Goal: Transaction & Acquisition: Purchase product/service

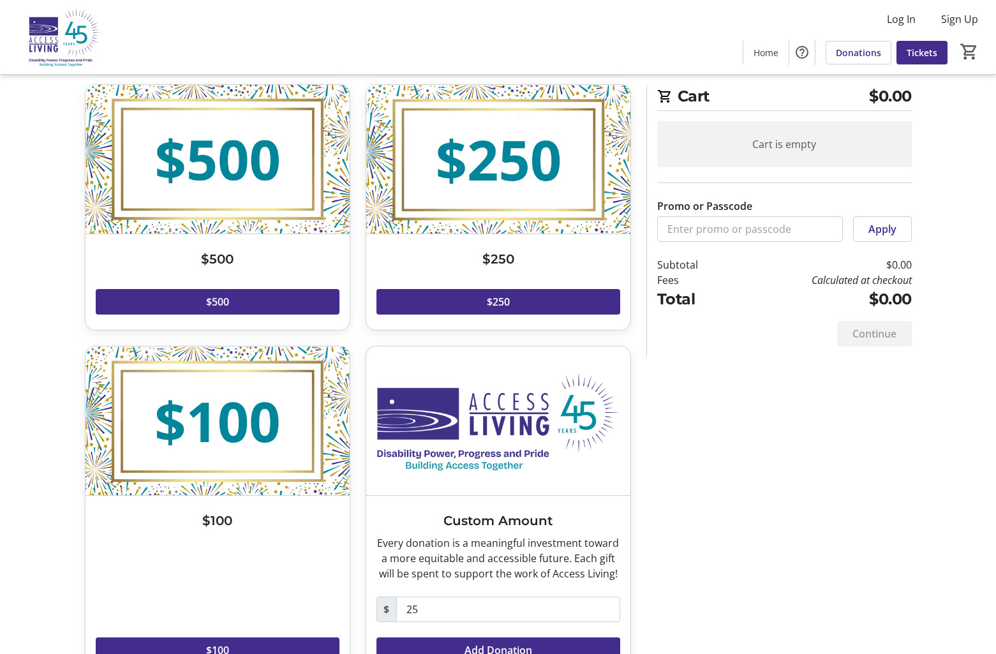
scroll to position [623, 0]
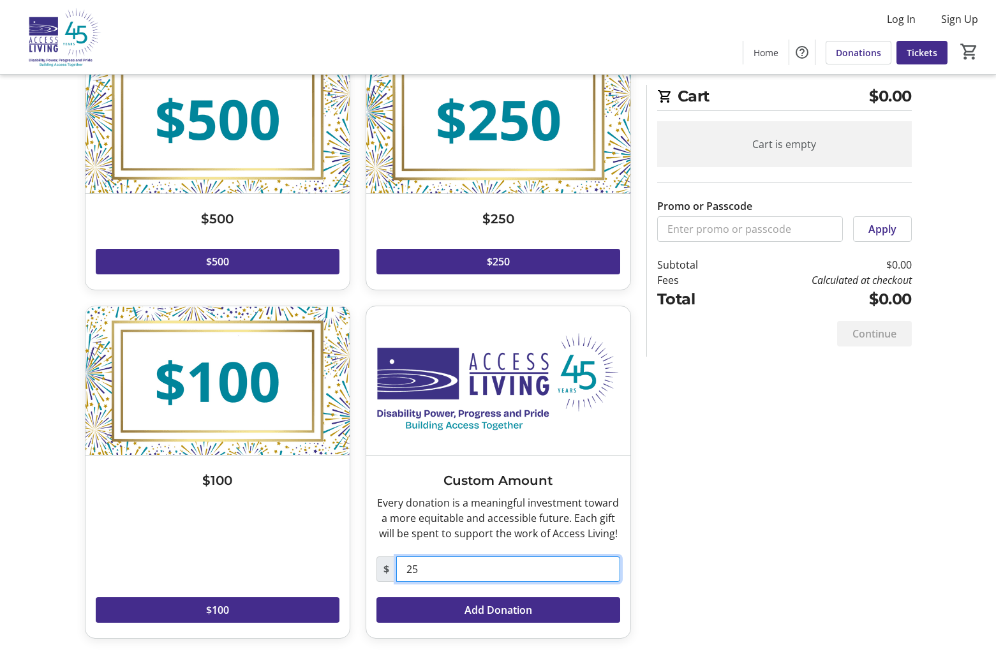
drag, startPoint x: 382, startPoint y: 559, endPoint x: 291, endPoint y: 557, distance: 91.3
click at [291, 557] on div "$10,000 Read more $10,000 $5,000 Read more $5,000 $2,500 Read more $2,500 $1,00…" at bounding box center [358, 88] width 562 height 1134
drag, startPoint x: 441, startPoint y: 578, endPoint x: 458, endPoint y: 569, distance: 19.4
click at [441, 578] on input "25" at bounding box center [508, 570] width 224 height 26
drag, startPoint x: 463, startPoint y: 565, endPoint x: 334, endPoint y: 567, distance: 129.0
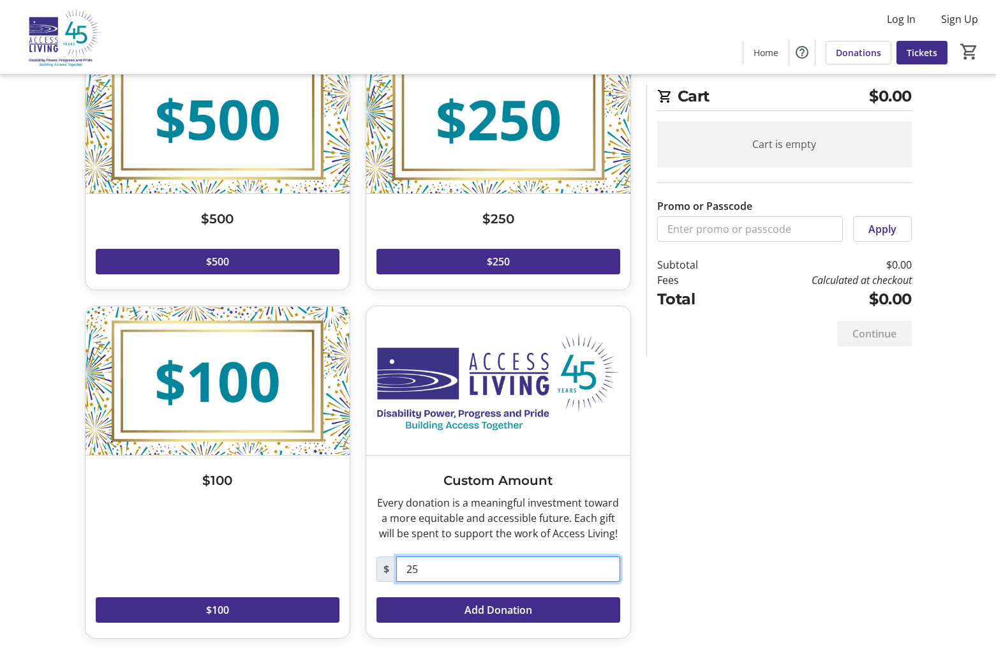
click at [334, 567] on div "$10,000 Read more $10,000 $5,000 Read more $5,000 $2,500 Read more $2,500 $1,00…" at bounding box center [358, 88] width 562 height 1134
type input "350"
click at [776, 513] on div "Make a Donation $10,000 Read more $10,000 $5,000 Read more $5,000 $2,500 Read m…" at bounding box center [498, 68] width 843 height 1172
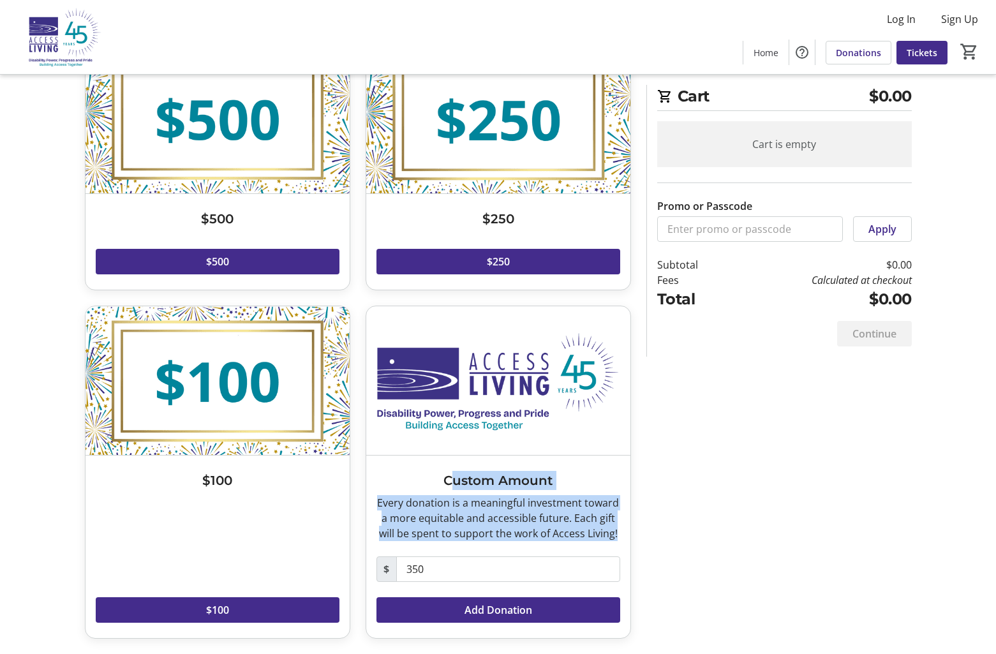
drag, startPoint x: 441, startPoint y: 480, endPoint x: 618, endPoint y: 532, distance: 184.2
click at [618, 532] on div "Custom Amount Every donation is a meaningful investment toward a more equitable…" at bounding box center [498, 547] width 264 height 183
click at [618, 532] on div "Every donation is a meaningful investment toward a more equitable and accessibl…" at bounding box center [499, 518] width 244 height 46
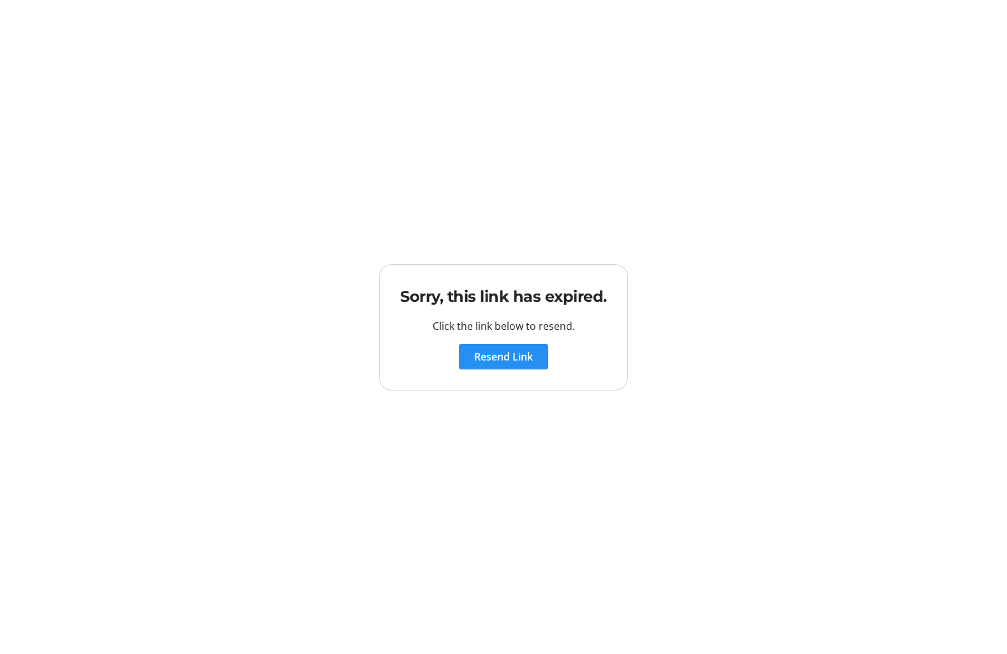
click at [520, 352] on span "Resend Link" at bounding box center [503, 356] width 59 height 15
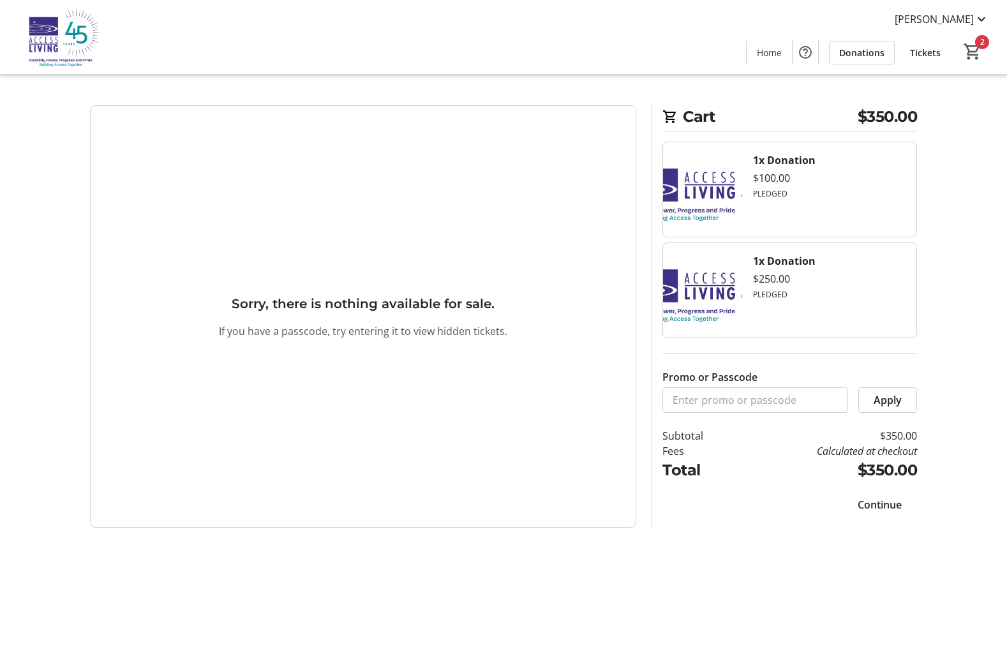
click at [886, 508] on span "Continue" at bounding box center [880, 504] width 44 height 15
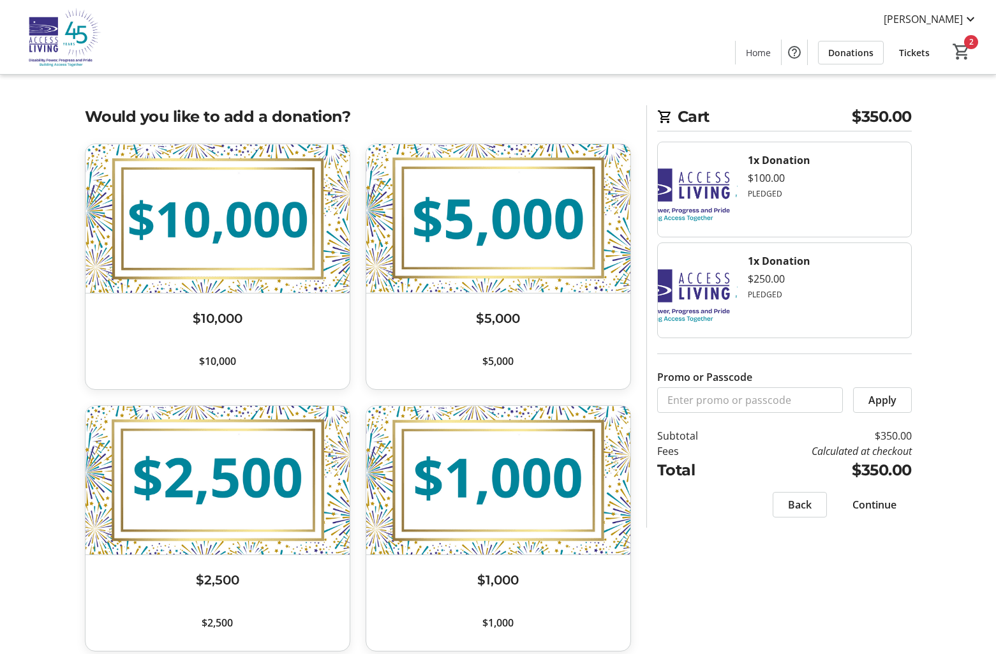
click at [889, 511] on span "Continue" at bounding box center [875, 504] width 44 height 15
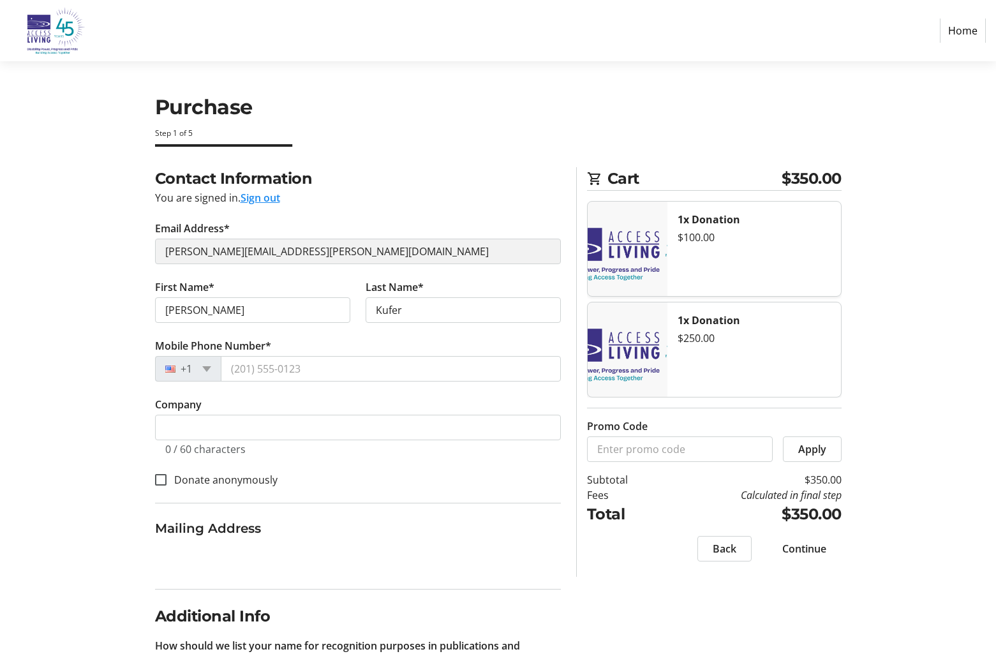
select select
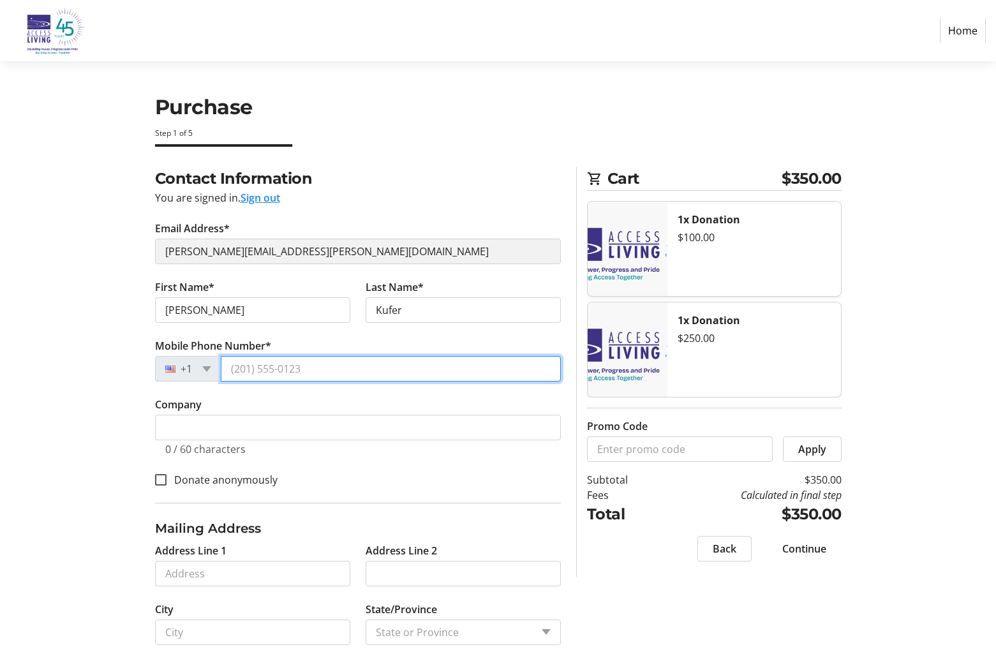
click at [287, 370] on input "Mobile Phone Number*" at bounding box center [391, 369] width 340 height 26
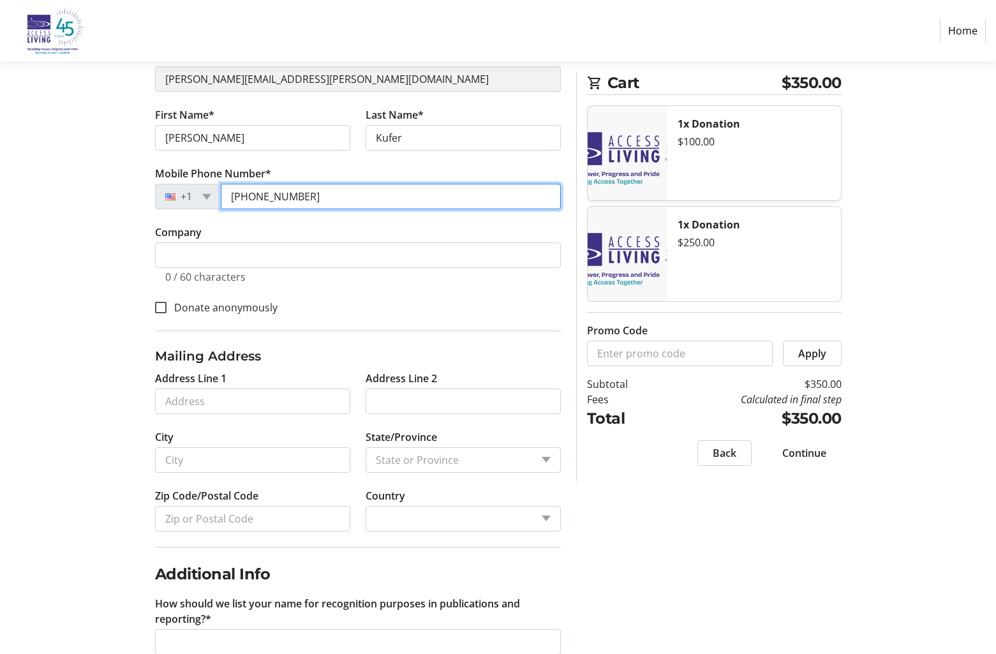
scroll to position [191, 0]
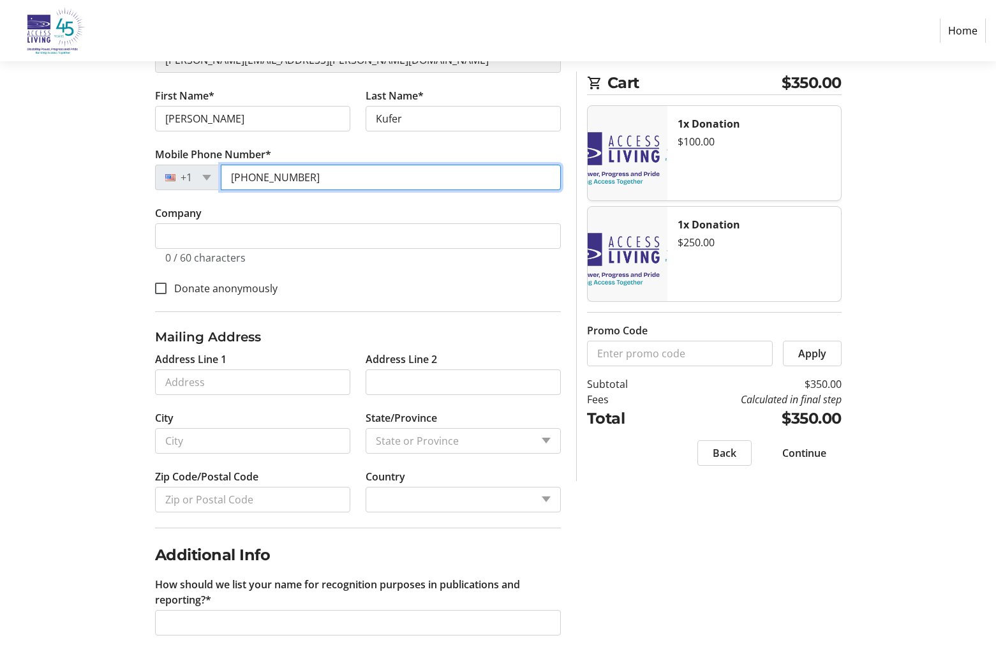
type input "[PHONE_NUMBER]"
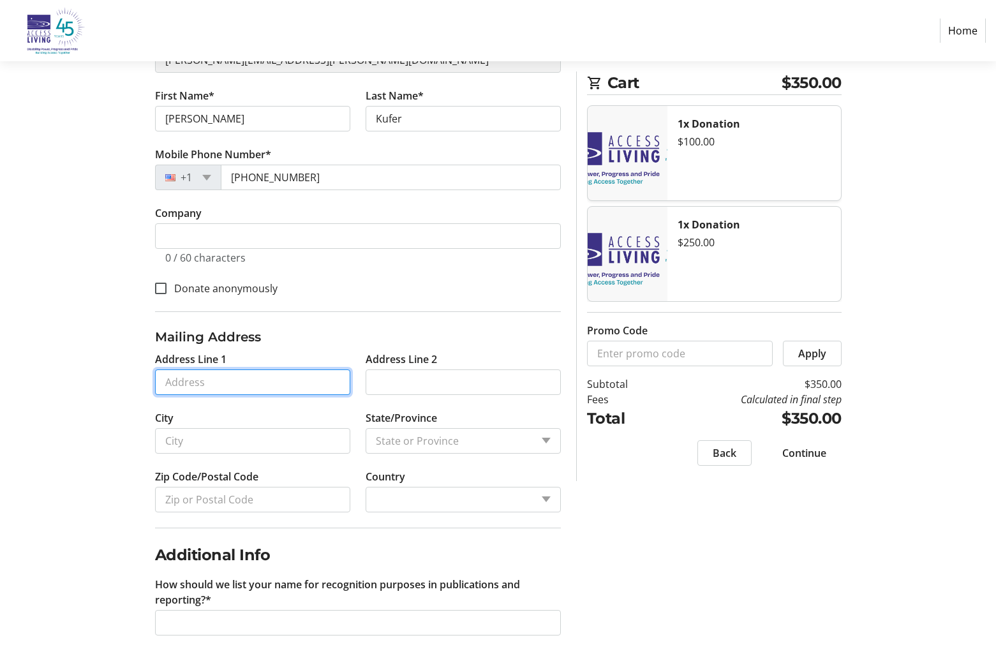
click at [241, 379] on input "Address Line 1" at bounding box center [252, 383] width 195 height 26
type input "[STREET_ADDRESS][PERSON_NAME]"
type input "[GEOGRAPHIC_DATA]"
type input "60611"
select select "US"
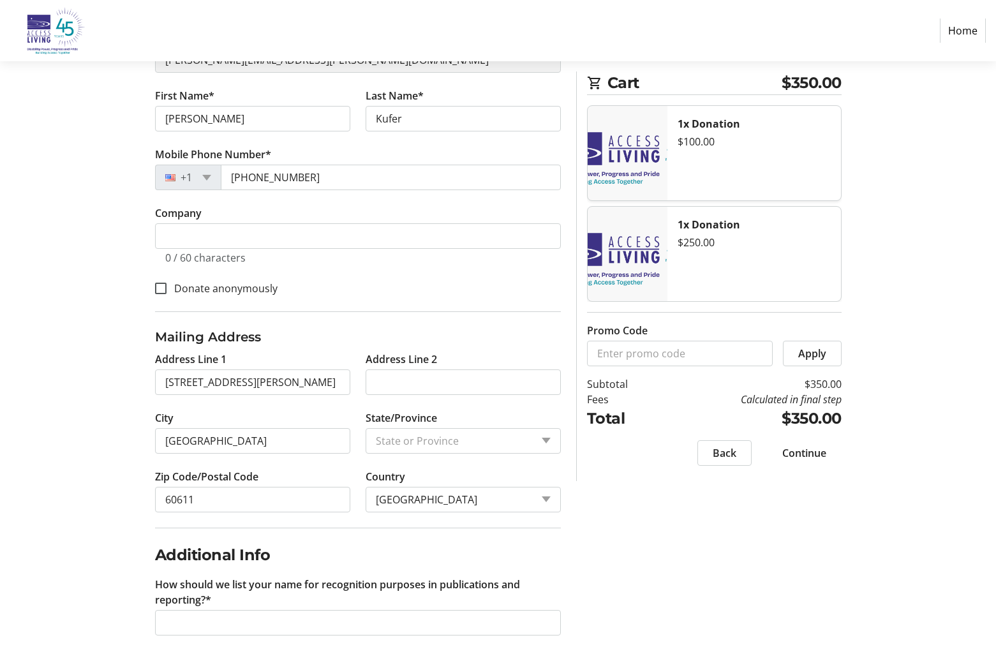
select select "IL"
click at [459, 392] on input "Address Line 2" at bounding box center [463, 383] width 195 height 26
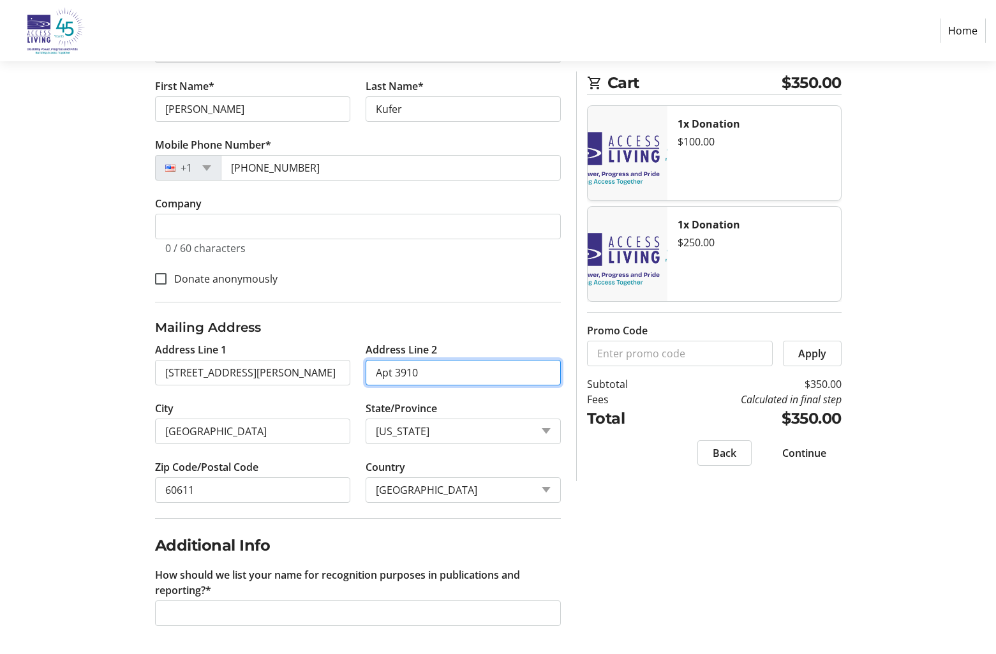
scroll to position [204, 0]
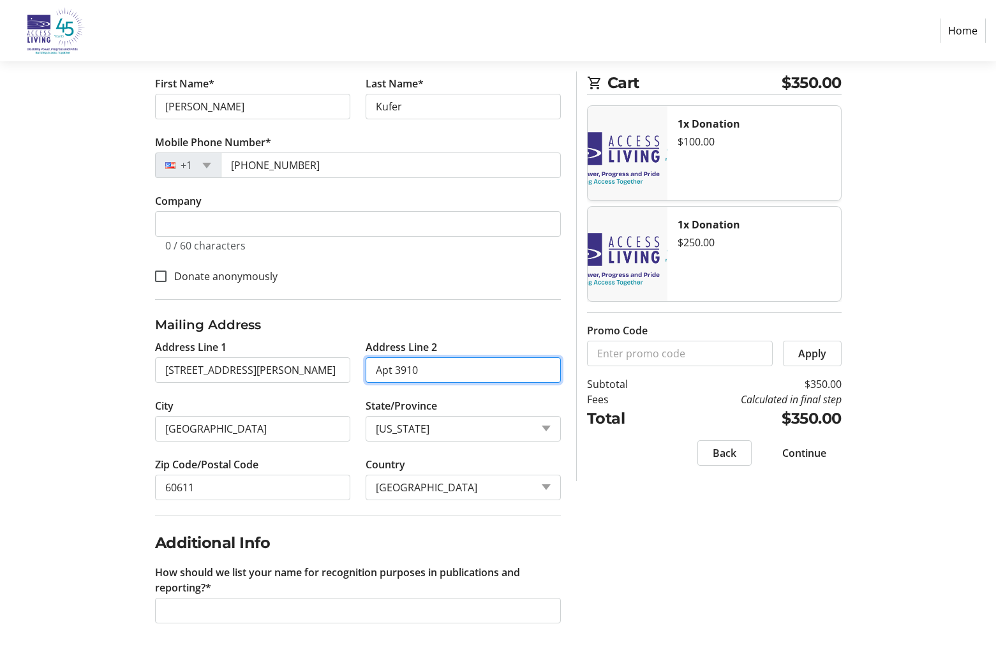
type input "Apt 3910"
click at [583, 570] on div "Contact Information You are signed in. Sign out Email Address* [PERSON_NAME][EM…" at bounding box center [498, 309] width 843 height 691
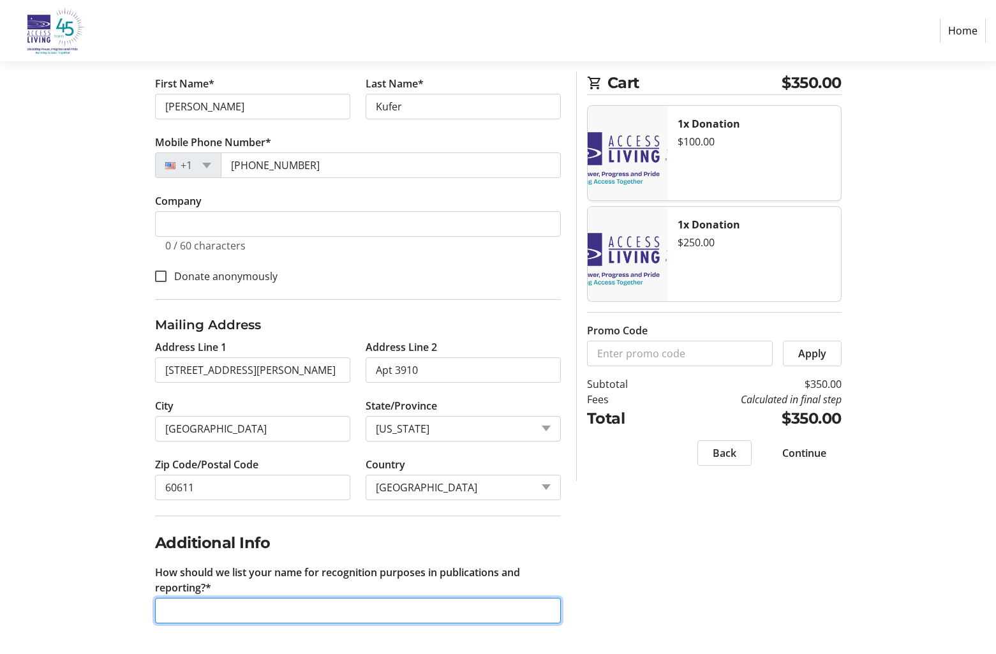
click at [509, 599] on input "How should we list your name for recognition purposes in publications and repor…" at bounding box center [358, 611] width 406 height 26
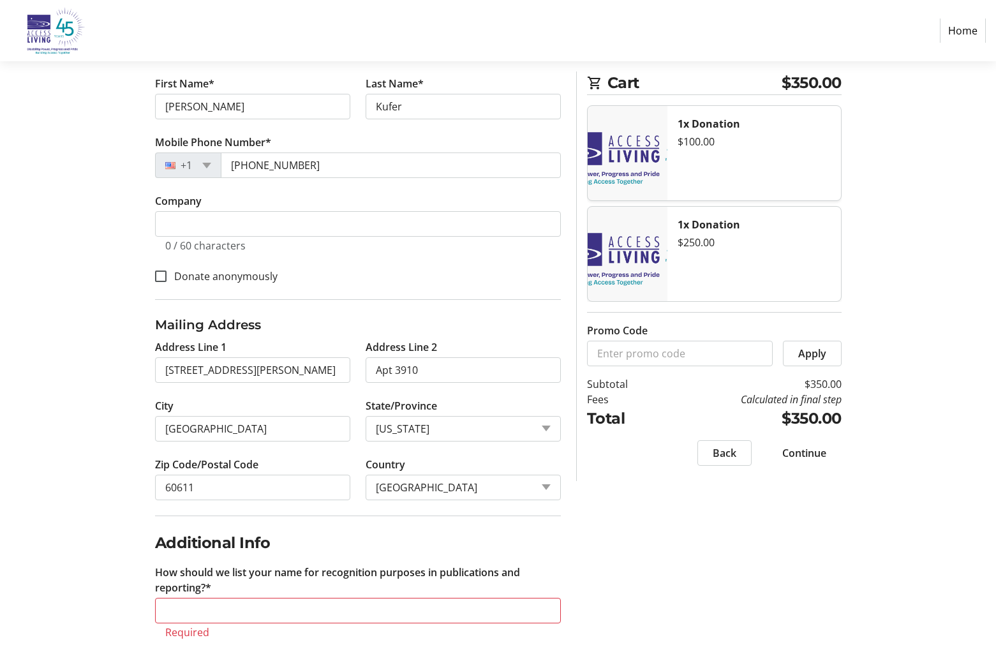
click at [649, 575] on div "Contact Information You are signed in. Sign out Email Address* [PERSON_NAME][EM…" at bounding box center [498, 317] width 843 height 706
click at [245, 606] on input "How should we list your name for recognition purposes in publications and repor…" at bounding box center [358, 611] width 406 height 26
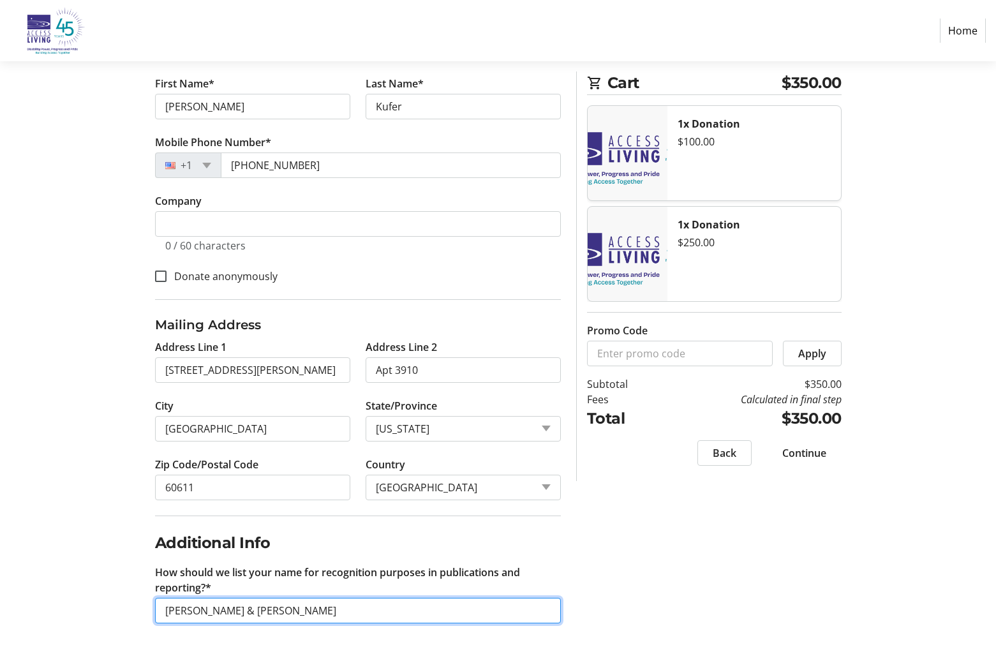
type input "[PERSON_NAME] & [PERSON_NAME]"
click at [687, 620] on div "Contact Information You are signed in. Sign out Email Address* [PERSON_NAME][EM…" at bounding box center [498, 309] width 843 height 691
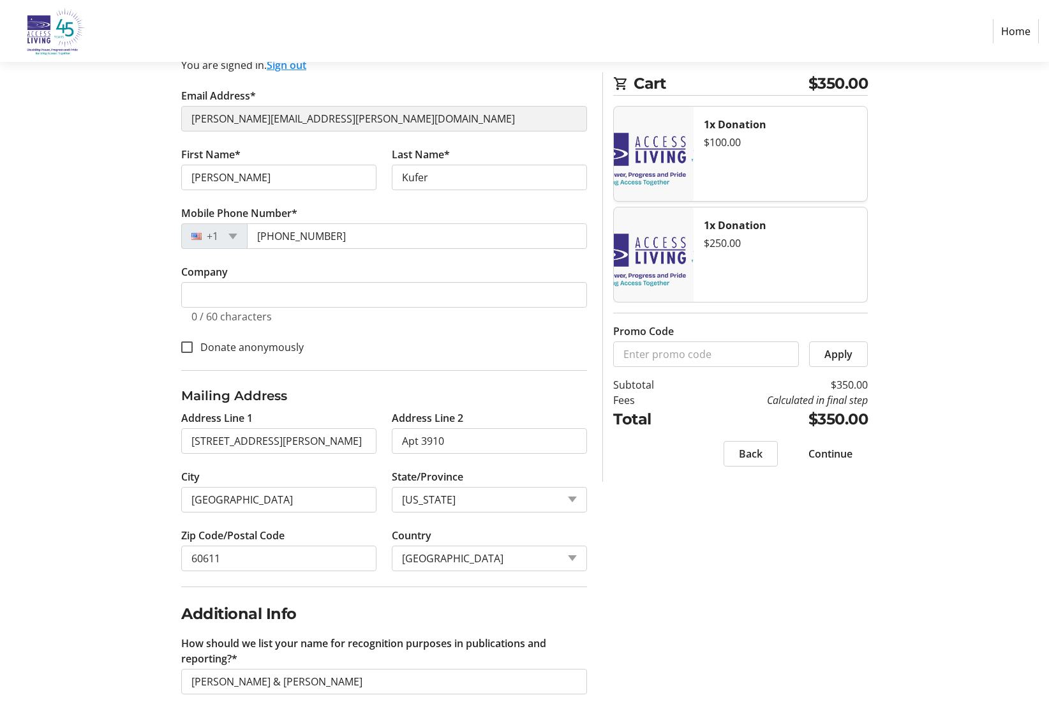
scroll to position [133, 0]
click at [816, 459] on span "Continue" at bounding box center [831, 453] width 44 height 15
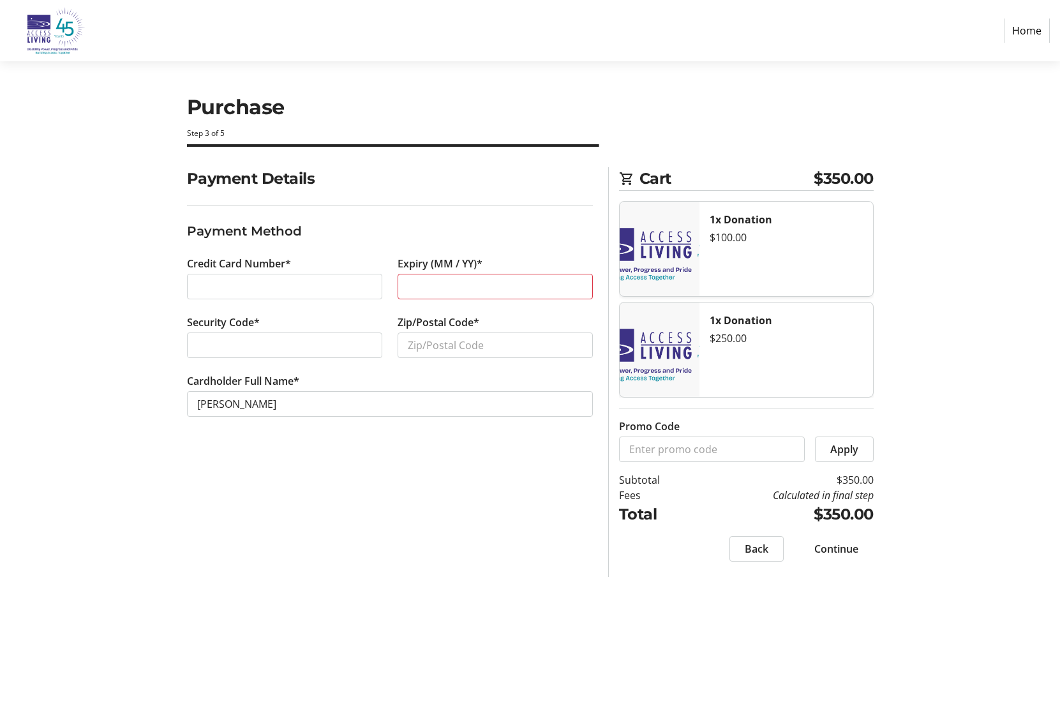
click at [575, 294] on div at bounding box center [495, 287] width 195 height 26
click at [464, 356] on input "Zip/Postal Code*" at bounding box center [495, 346] width 195 height 26
drag, startPoint x: 463, startPoint y: 352, endPoint x: 289, endPoint y: 356, distance: 174.3
click at [289, 356] on div "Credit Card Number* Expiry (MM / YY)* Security Code* Zip/Postal Code* 60661 Car…" at bounding box center [389, 344] width 421 height 176
type input "60611"
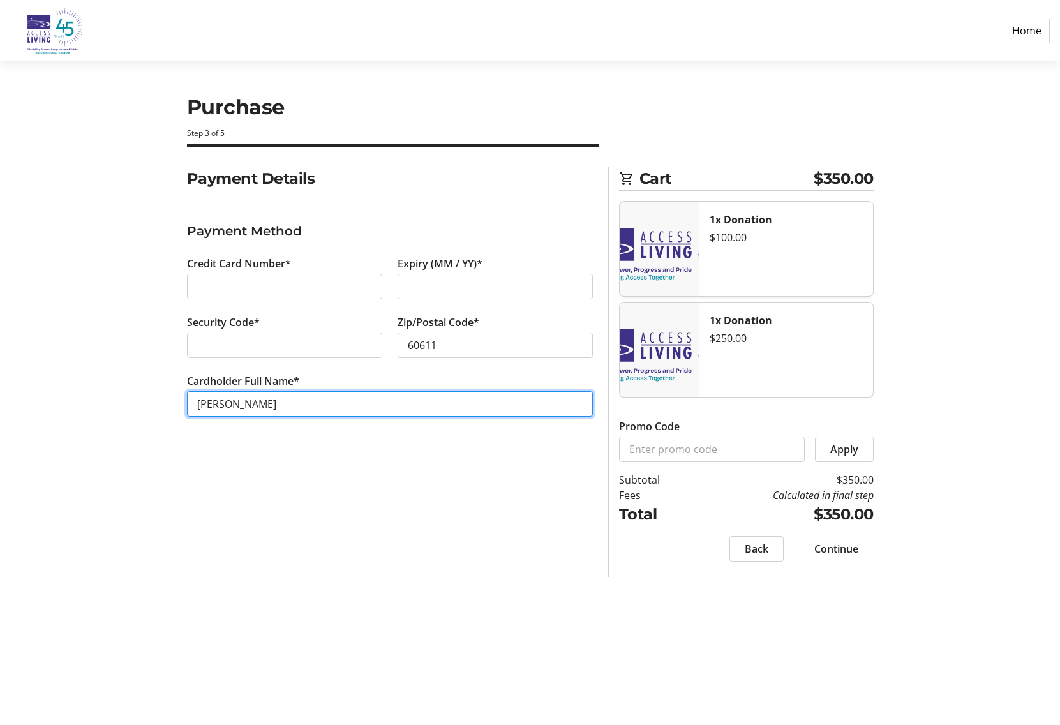
drag, startPoint x: 262, startPoint y: 400, endPoint x: 110, endPoint y: 395, distance: 151.3
click at [110, 395] on div "Payment Details Payment Method Credit Card Number* Expiry (MM / YY)* Security C…" at bounding box center [530, 372] width 843 height 410
type input "[PERSON_NAME]"
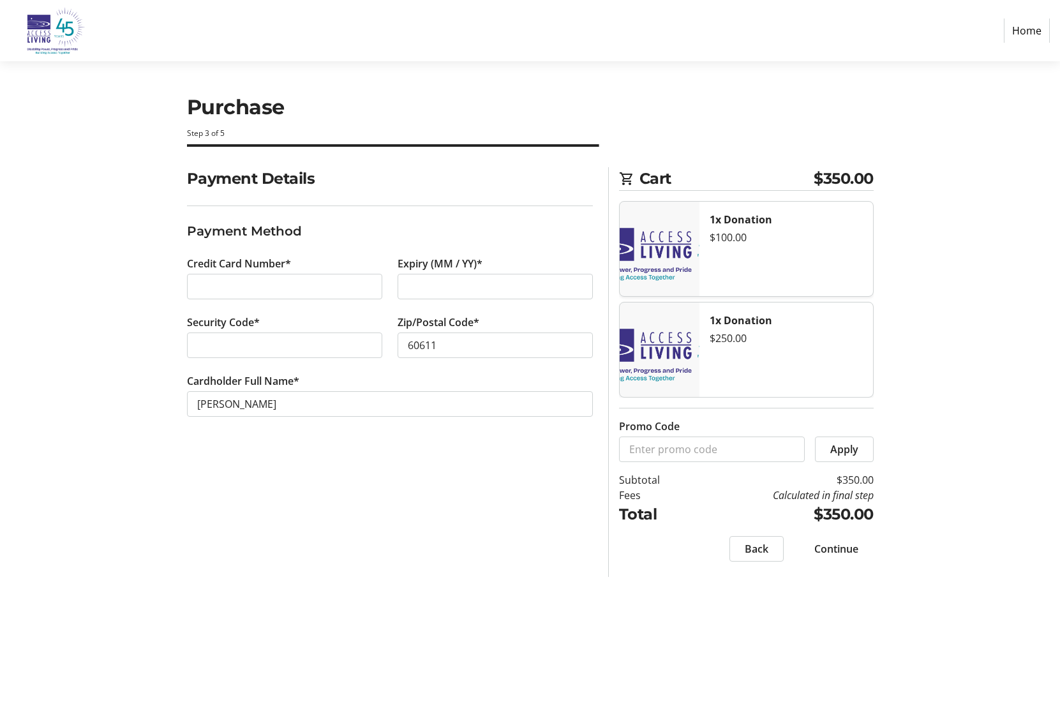
click at [855, 550] on span "Continue" at bounding box center [836, 548] width 44 height 15
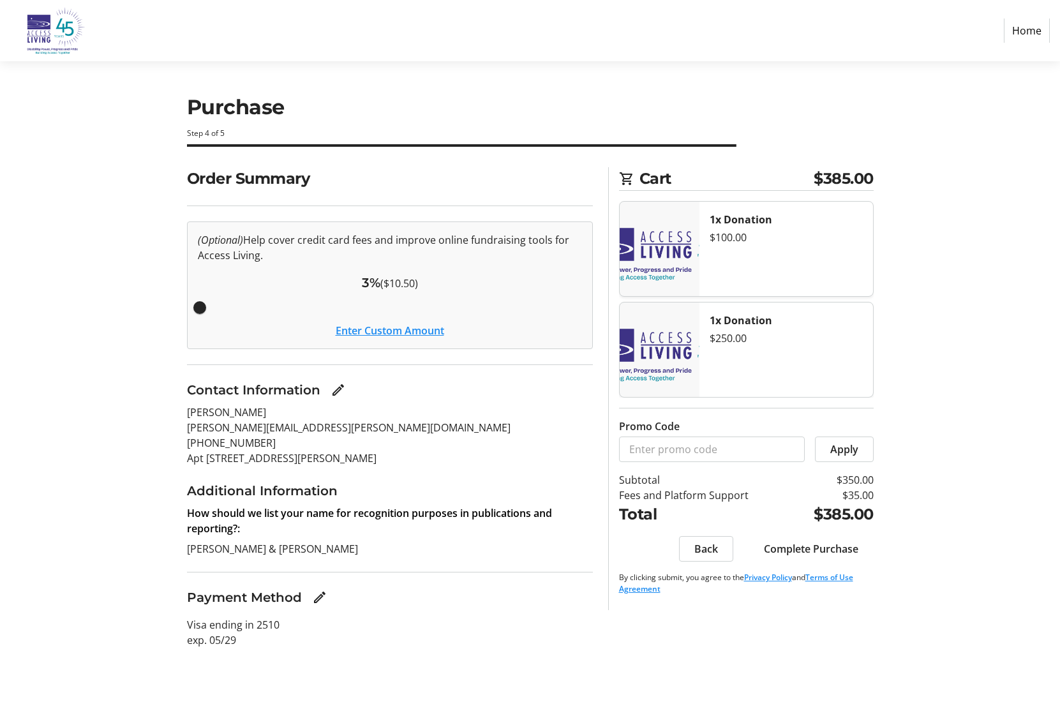
drag, startPoint x: 357, startPoint y: 306, endPoint x: 159, endPoint y: 302, distance: 197.9
type input "3"
click at [184, 302] on input "Cover fees percentage" at bounding box center [389, 308] width 411 height 28
click at [359, 334] on button "Enter Custom Amount" at bounding box center [390, 330] width 109 height 15
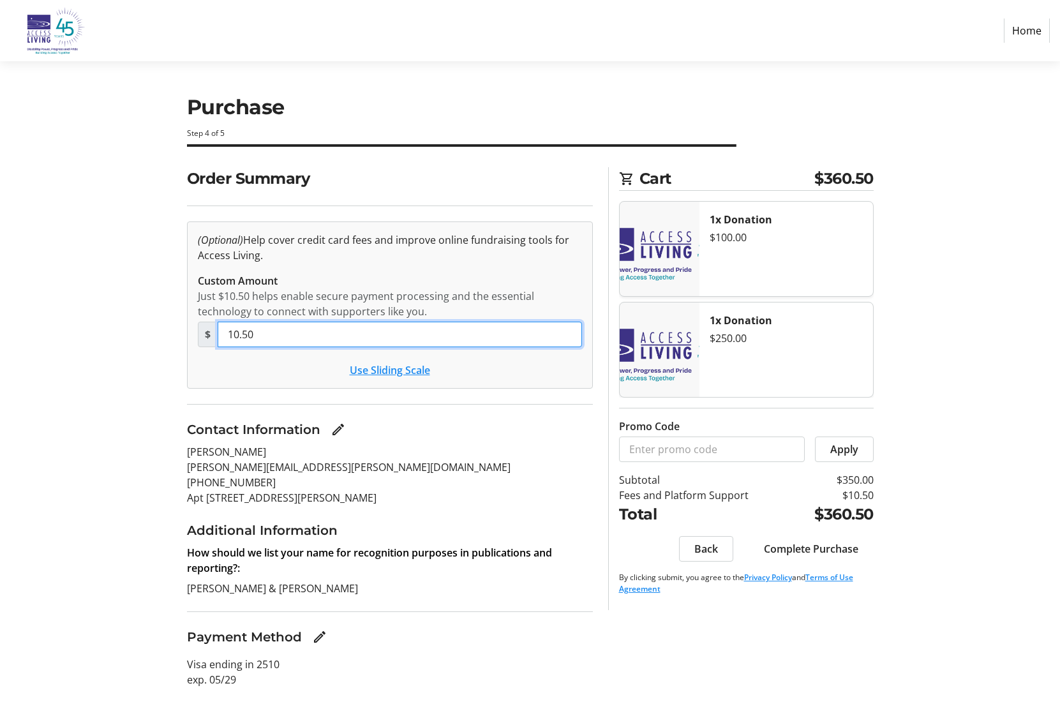
drag, startPoint x: 333, startPoint y: 334, endPoint x: 210, endPoint y: 329, distance: 122.6
click at [210, 329] on div "$ 10.50" at bounding box center [390, 335] width 384 height 26
type input "0"
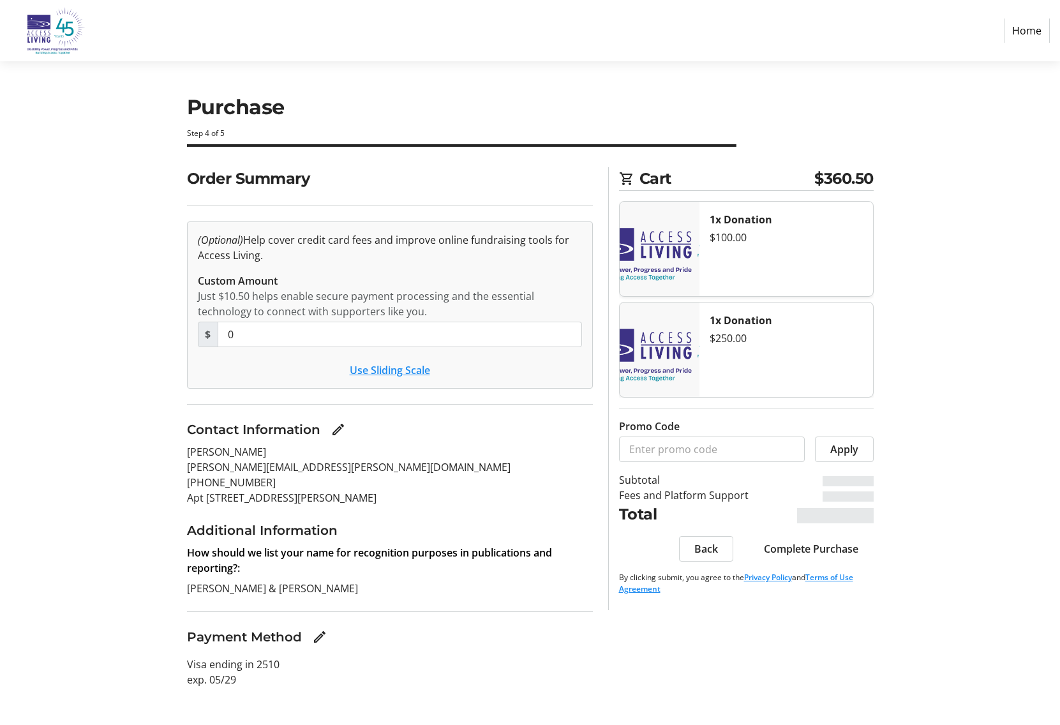
click at [336, 393] on section "Order Summary (Optional) Help cover credit card fees and improve online fundrai…" at bounding box center [390, 435] width 406 height 536
click at [821, 543] on span "Complete Purchase" at bounding box center [811, 548] width 94 height 15
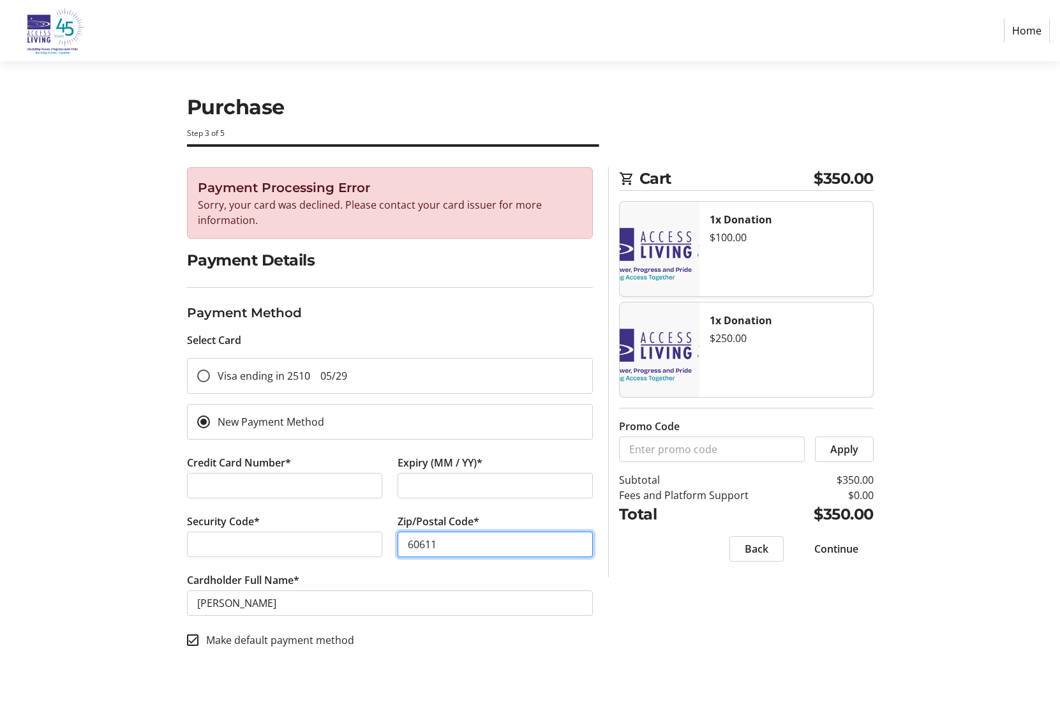
type input "60611"
click at [191, 643] on input "Make default payment method" at bounding box center [192, 639] width 11 height 11
checkbox input "false"
click at [851, 551] on span "Continue" at bounding box center [836, 548] width 44 height 15
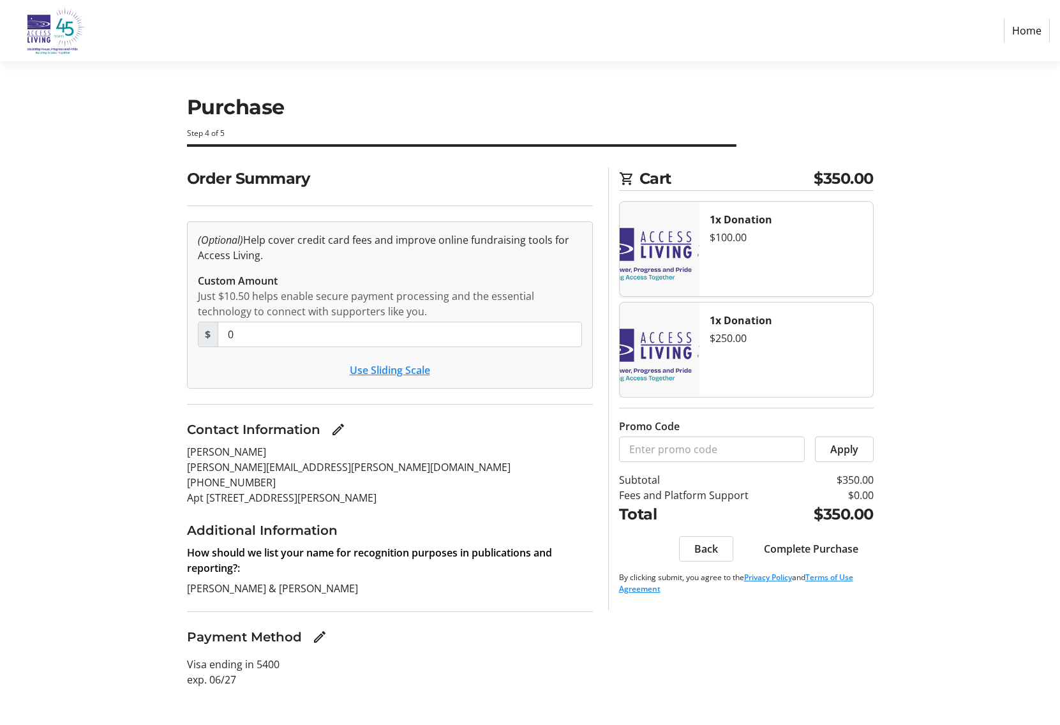
click at [823, 550] on span "Complete Purchase" at bounding box center [811, 548] width 94 height 15
